Goal: Task Accomplishment & Management: Manage account settings

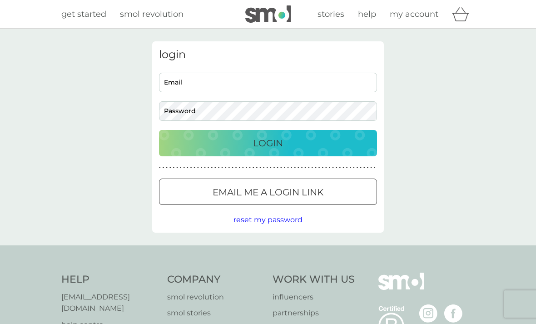
click at [180, 76] on input "Email" at bounding box center [268, 83] width 218 height 20
type input "[PERSON_NAME][DOMAIN_NAME][EMAIL_ADDRESS][DOMAIN_NAME]"
click at [268, 143] on button "Login" at bounding box center [268, 143] width 218 height 26
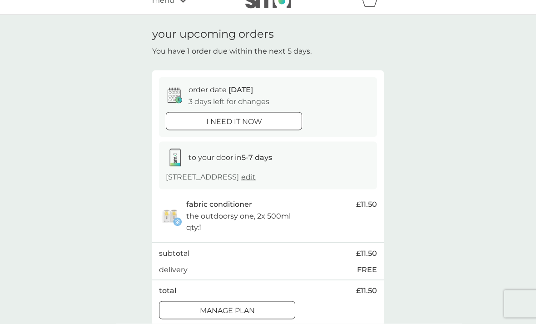
scroll to position [14, 0]
click at [243, 305] on div at bounding box center [227, 310] width 33 height 10
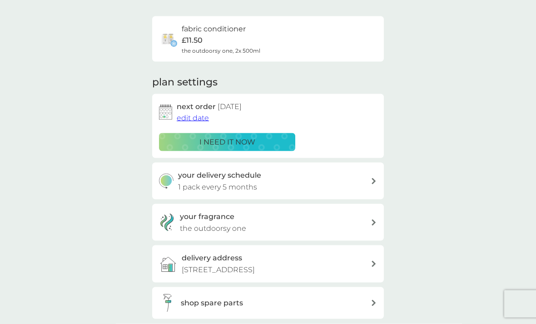
scroll to position [53, 0]
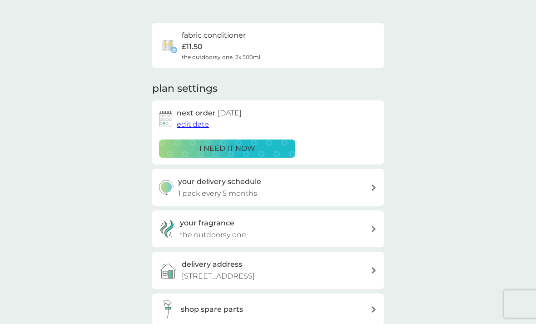
click at [192, 124] on span "edit date" at bounding box center [193, 124] width 32 height 9
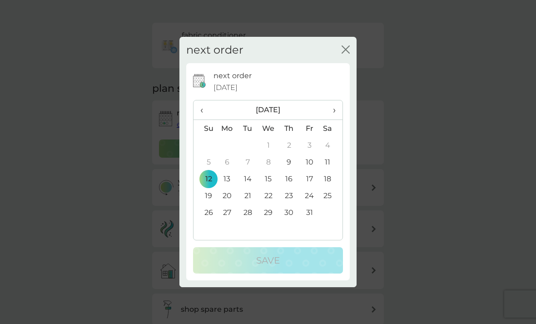
click at [335, 120] on span "›" at bounding box center [331, 109] width 9 height 19
click at [207, 187] on td "9" at bounding box center [205, 178] width 23 height 17
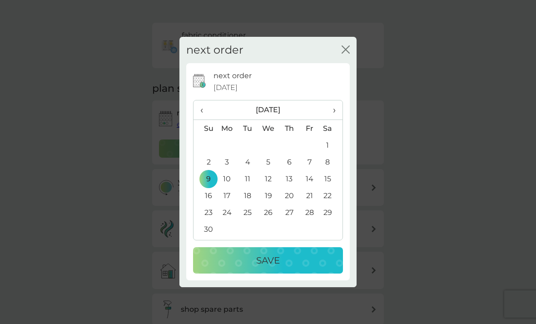
click at [268, 268] on p "Save" at bounding box center [268, 260] width 24 height 15
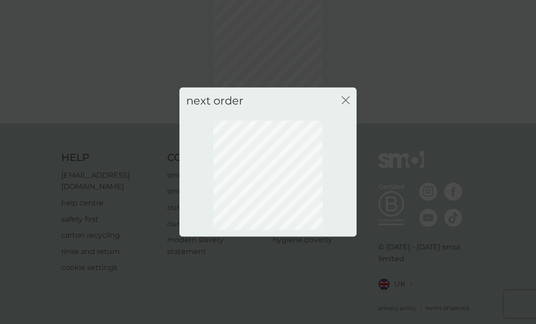
scroll to position [27, 0]
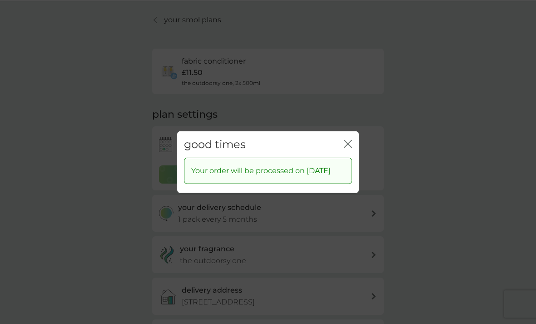
click at [345, 148] on icon "close" at bounding box center [348, 144] width 8 height 8
